Goal: Information Seeking & Learning: Learn about a topic

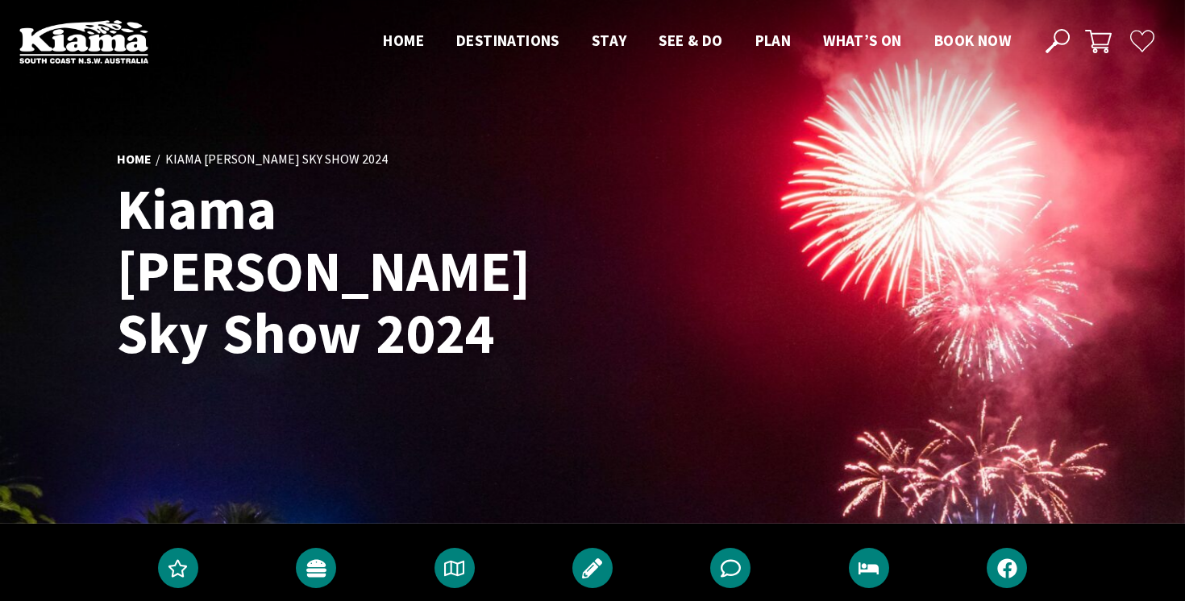
scroll to position [6, 0]
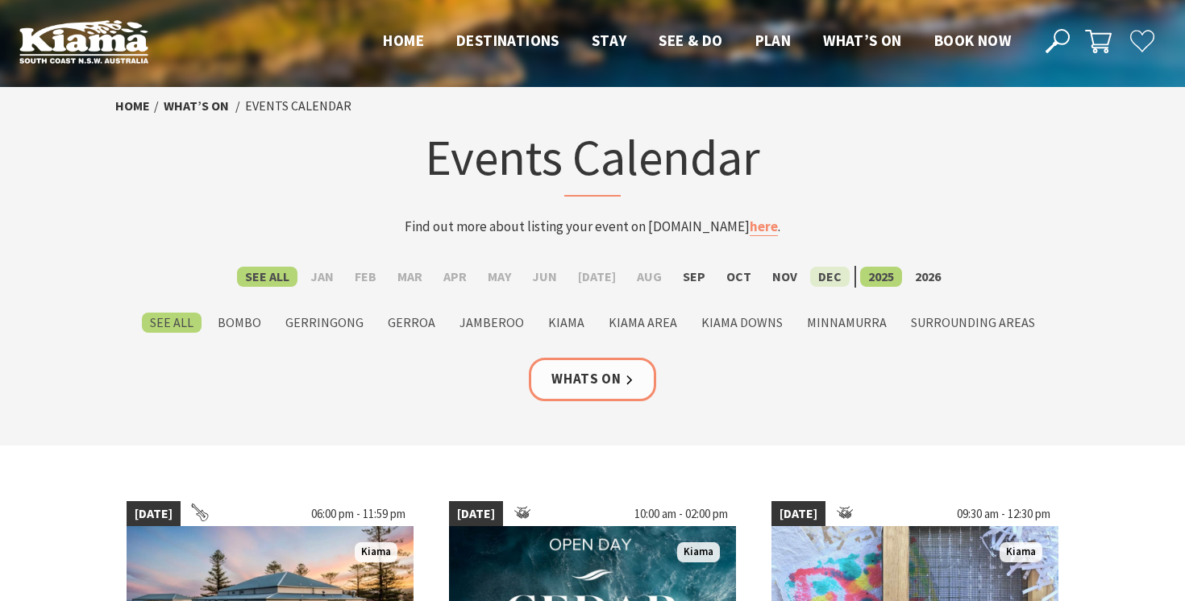
click at [816, 272] on label "Dec" at bounding box center [829, 277] width 39 height 20
click at [0, 0] on input "Dec" at bounding box center [0, 0] width 0 height 0
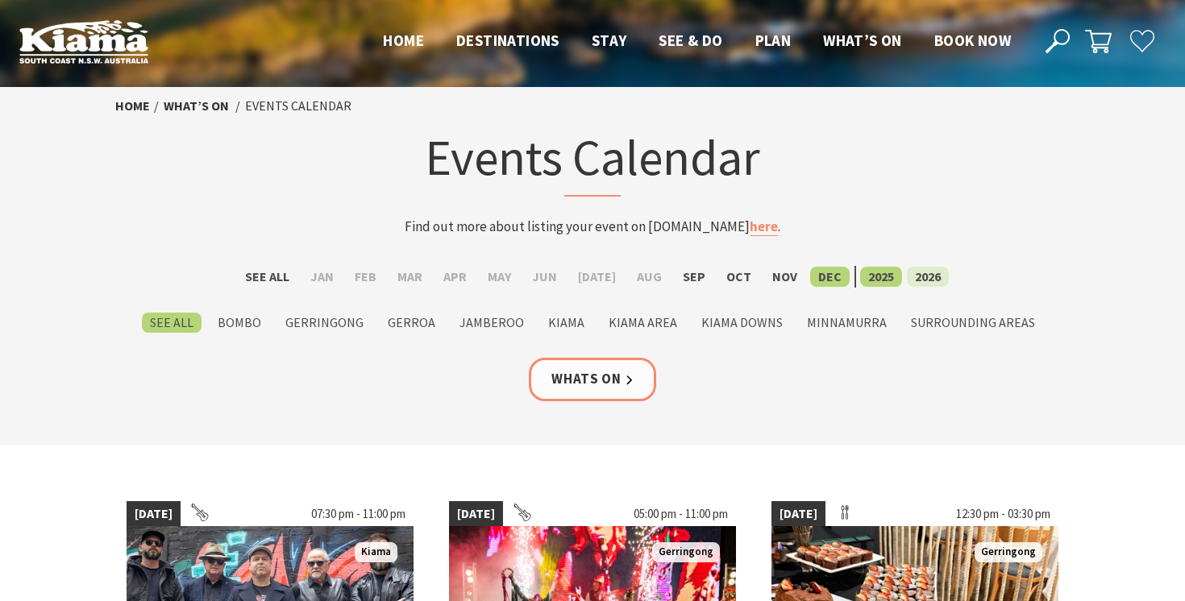
click at [920, 272] on label "2026" at bounding box center [928, 277] width 42 height 20
click at [0, 0] on input "2026" at bounding box center [0, 0] width 0 height 0
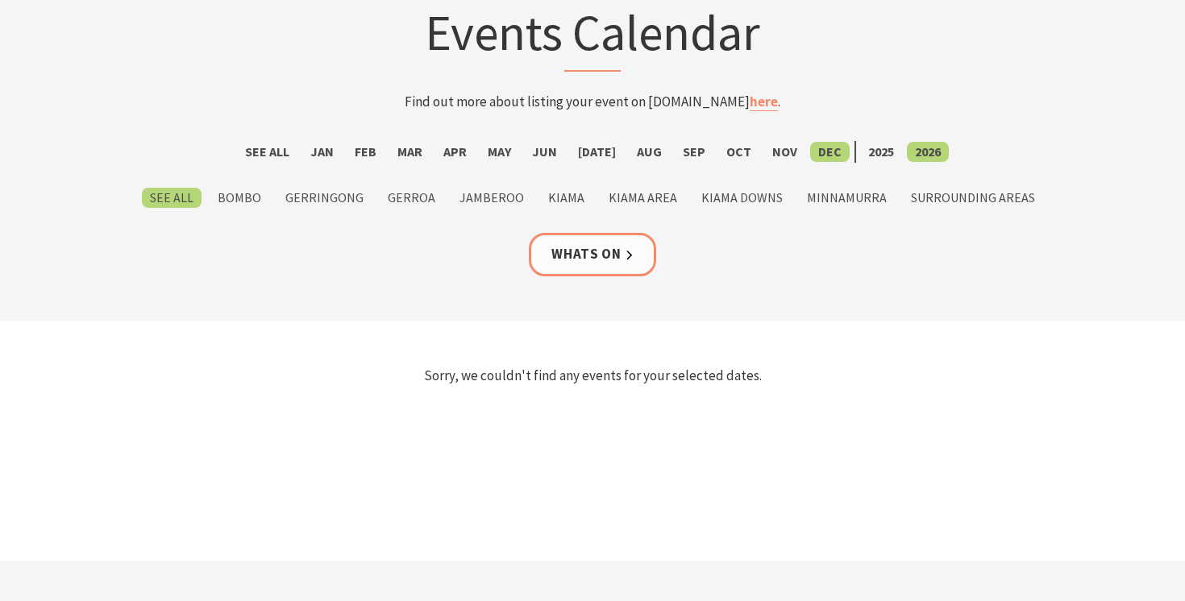
scroll to position [222, 0]
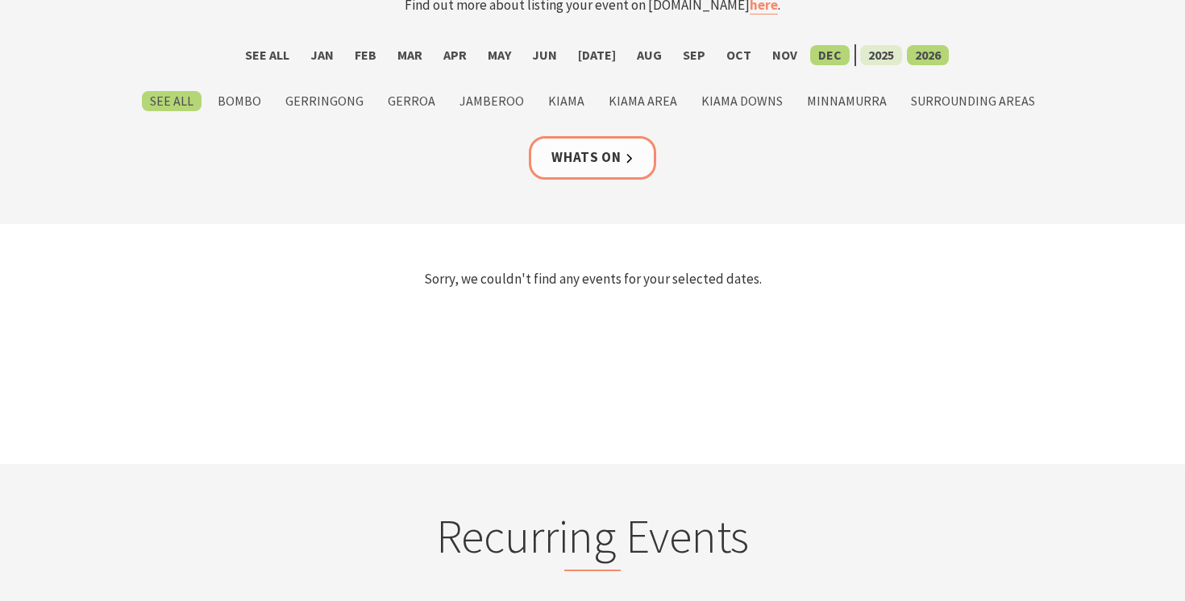
click at [863, 48] on label "2025" at bounding box center [881, 55] width 42 height 20
click at [0, 0] on input "2025" at bounding box center [0, 0] width 0 height 0
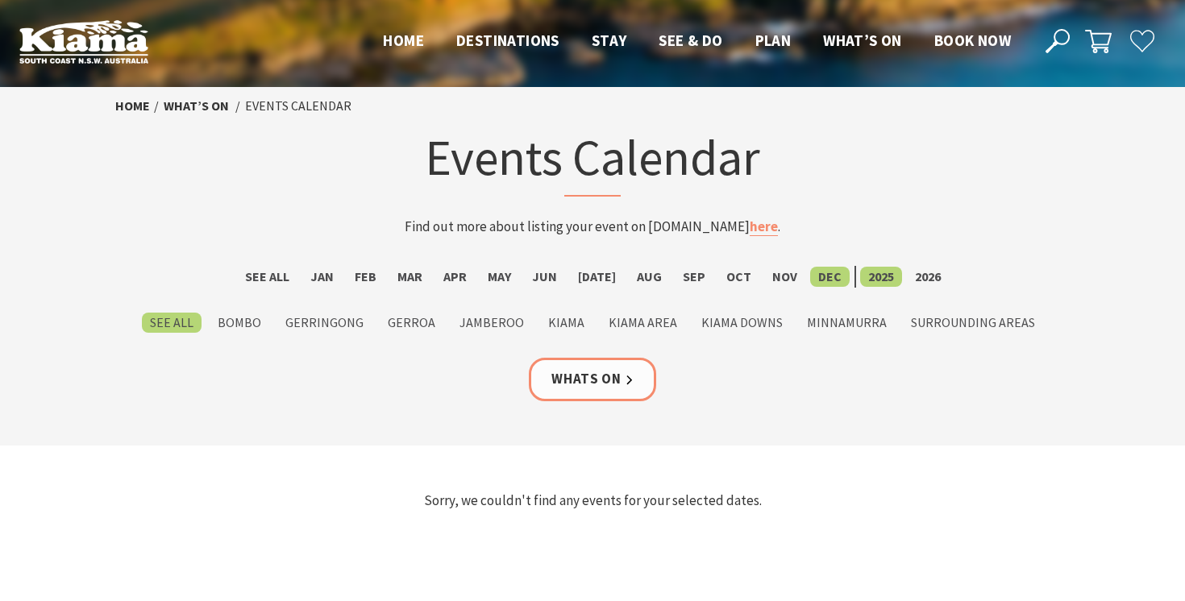
scroll to position [222, 0]
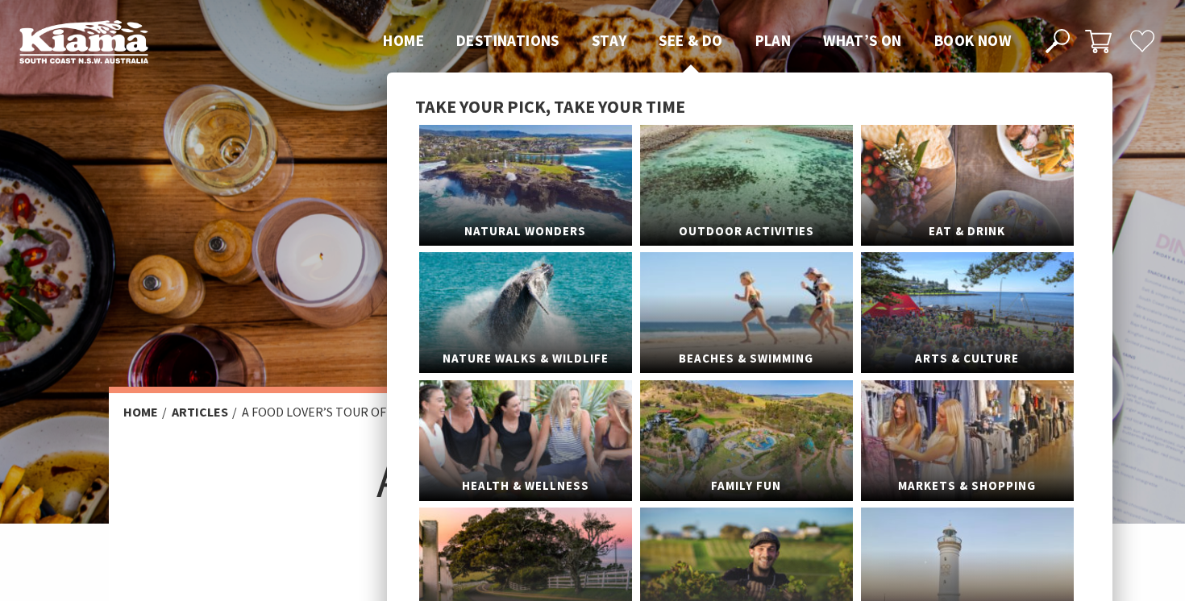
click at [681, 41] on span "See & Do" at bounding box center [690, 40] width 64 height 19
